Goal: Go to known website: Go to known website

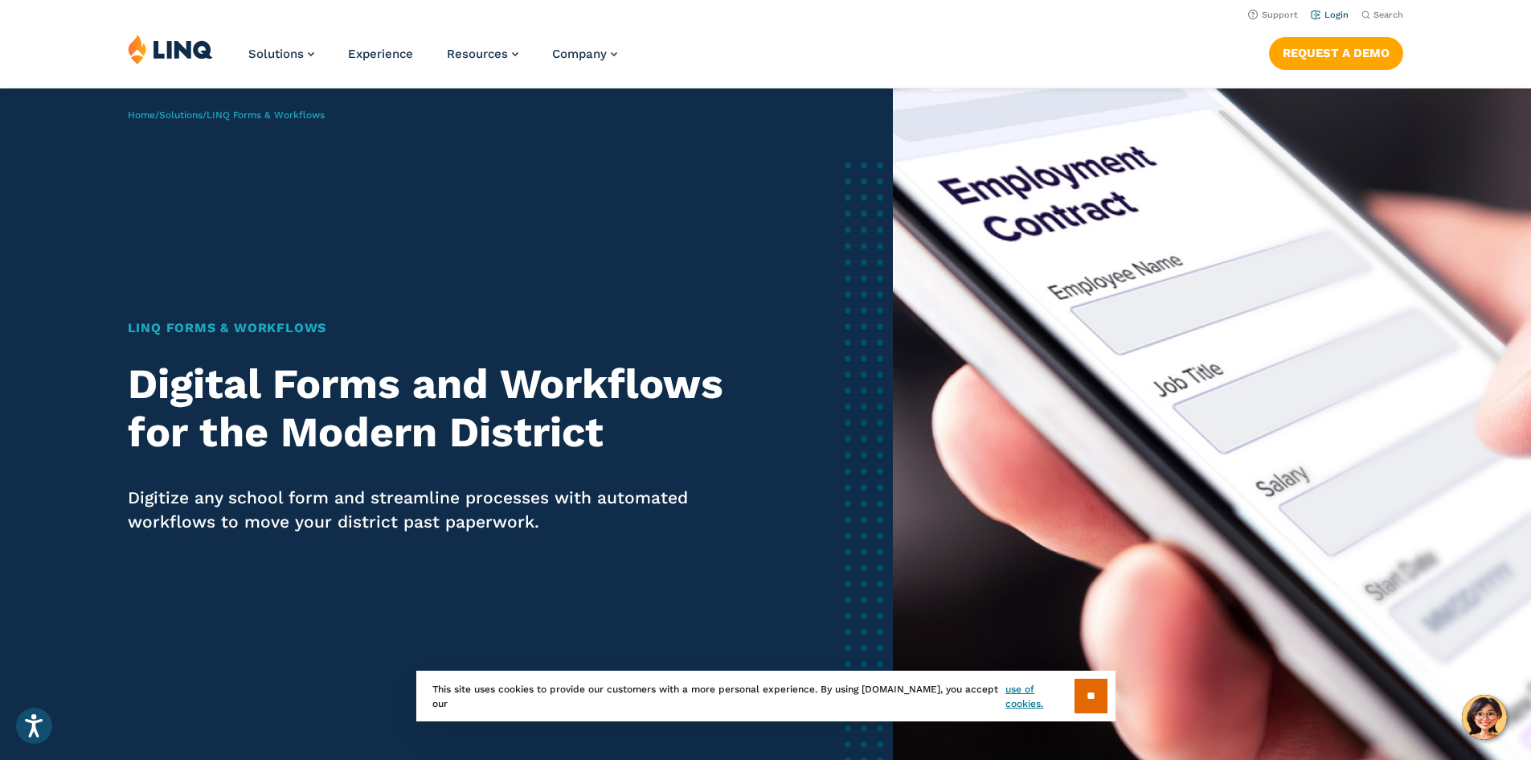
click at [1313, 16] on link "Login" at bounding box center [1330, 15] width 38 height 10
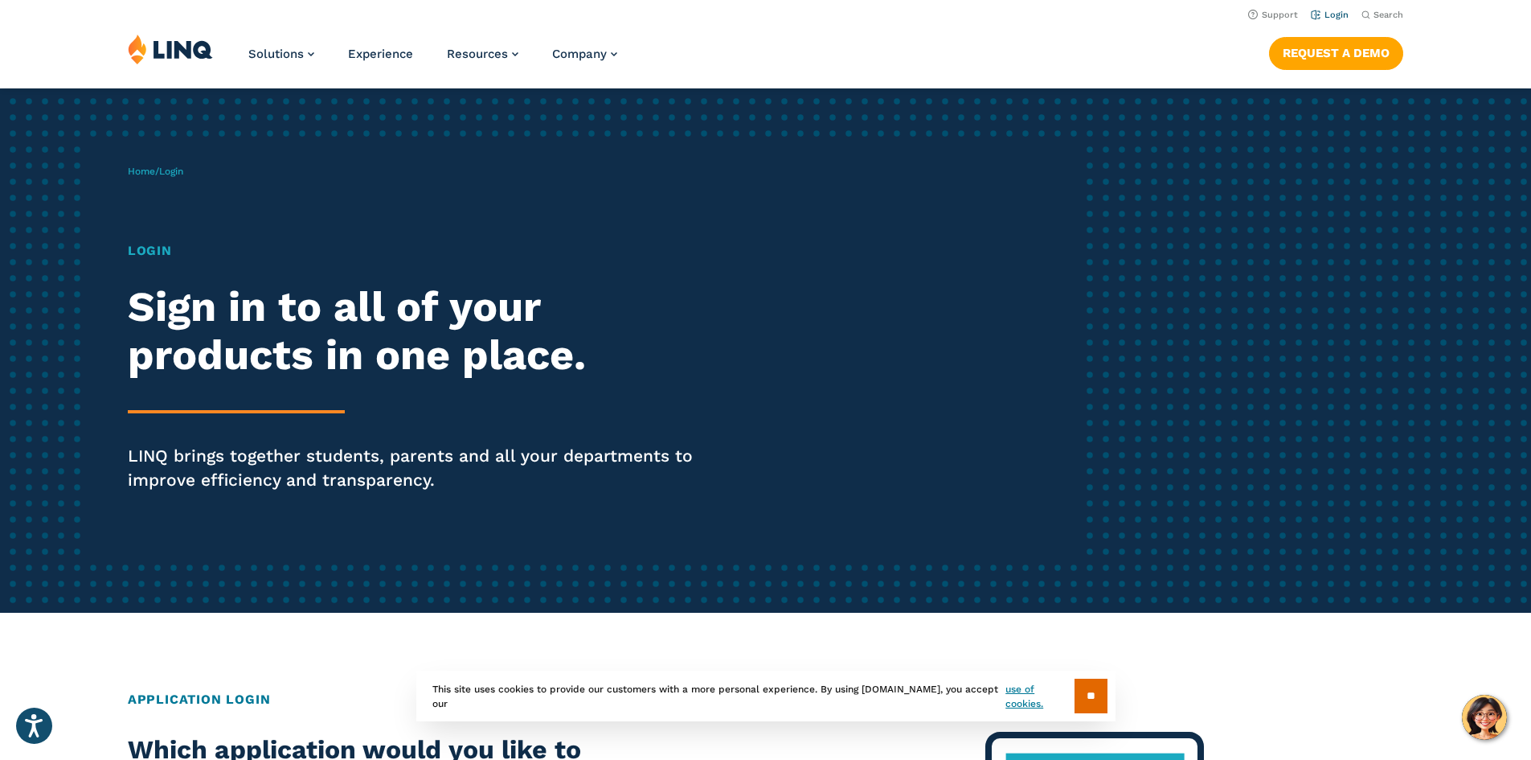
click at [1328, 12] on link "Login" at bounding box center [1330, 15] width 38 height 10
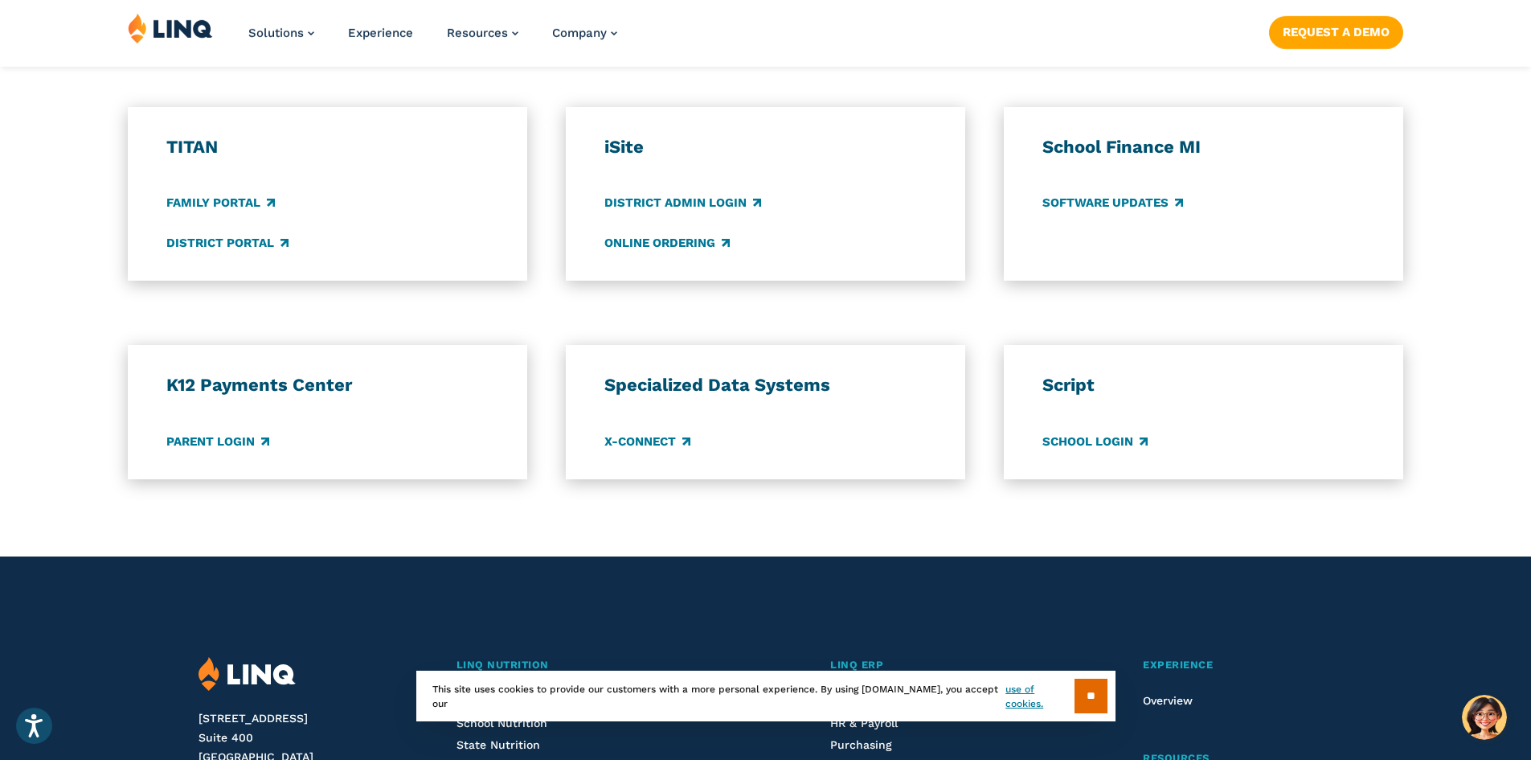
scroll to position [1206, 0]
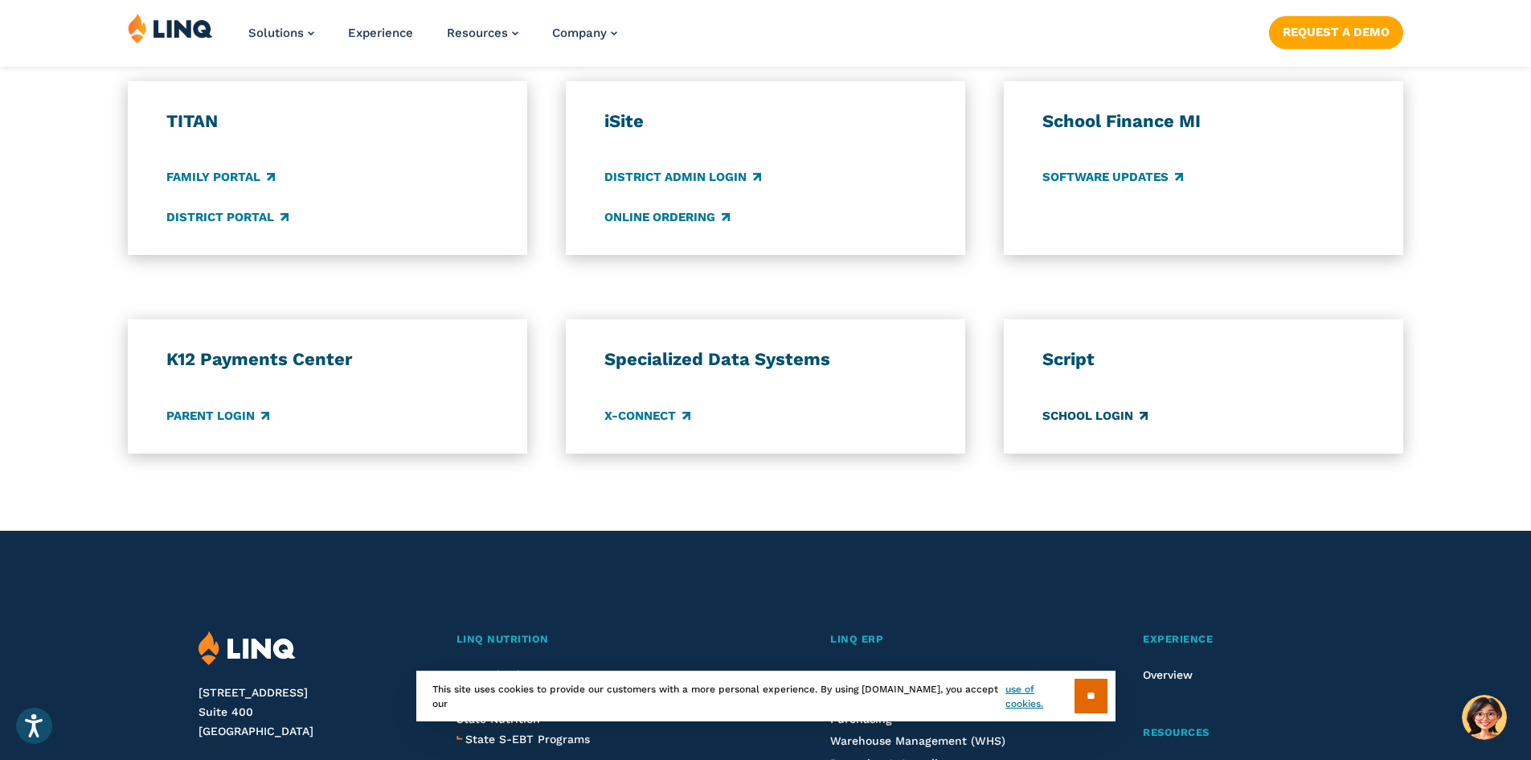
click at [1122, 416] on link "School Login" at bounding box center [1095, 416] width 105 height 18
